Goal: Find specific page/section: Find specific page/section

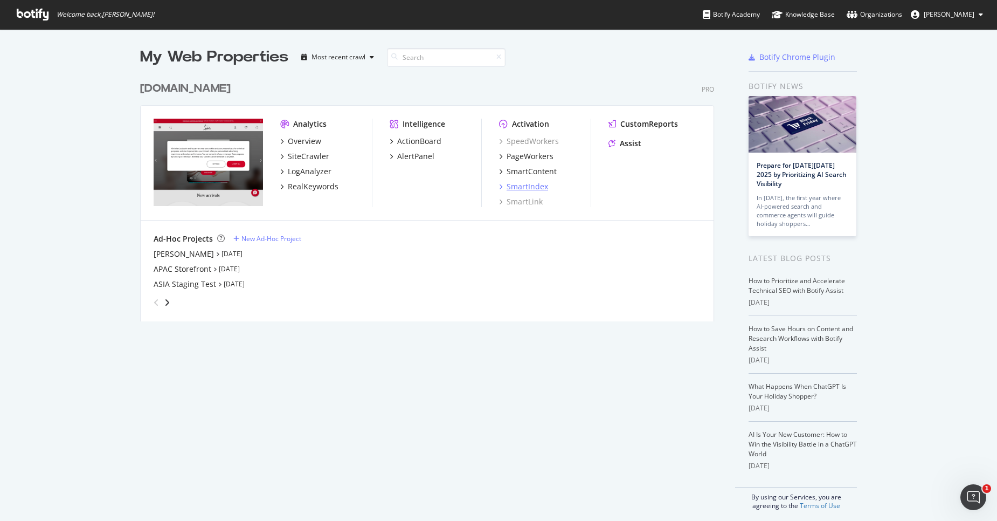
click at [539, 184] on div "SmartIndex" at bounding box center [527, 186] width 41 height 11
